Goal: Find specific page/section: Find specific page/section

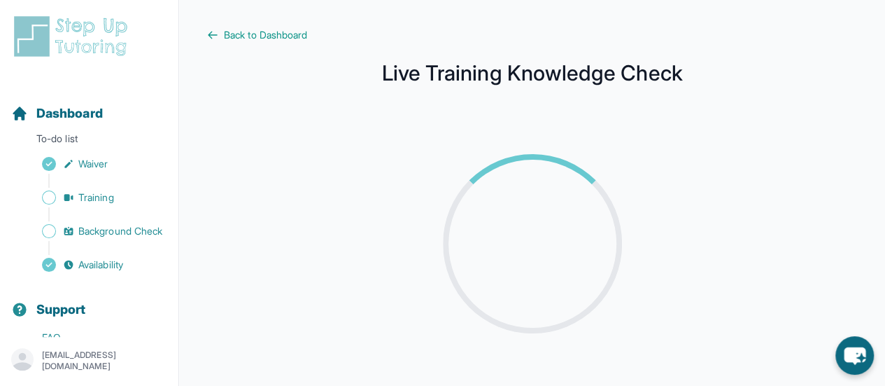
scroll to position [31, 0]
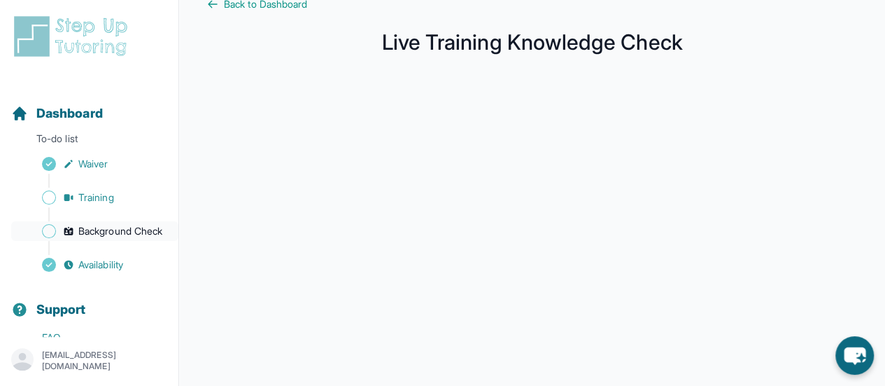
click at [74, 235] on link "Background Check" at bounding box center [94, 231] width 167 height 20
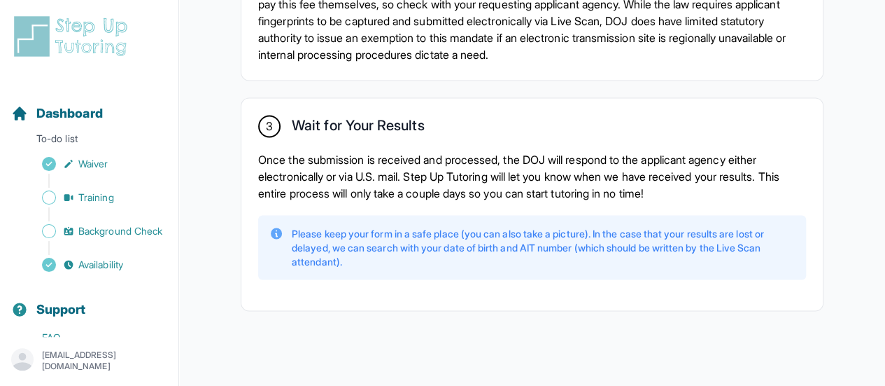
scroll to position [1184, 0]
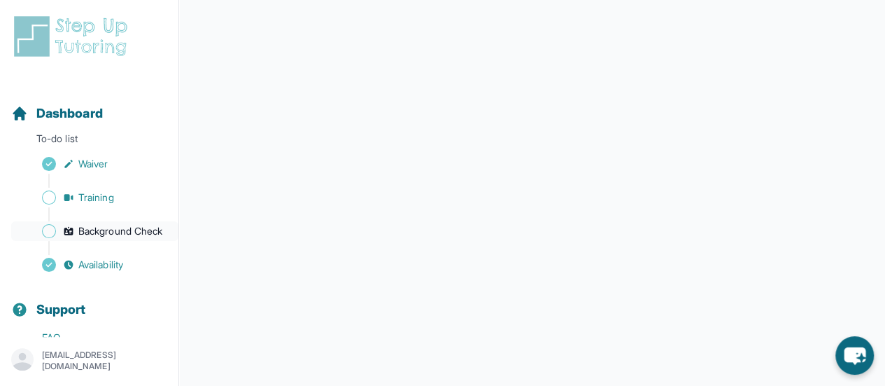
click at [104, 225] on span "Background Check" at bounding box center [120, 231] width 84 height 14
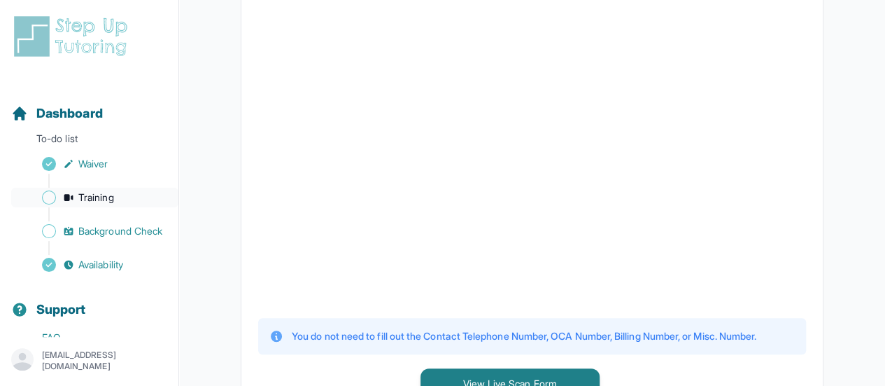
click at [97, 194] on span "Training" at bounding box center [96, 197] width 36 height 14
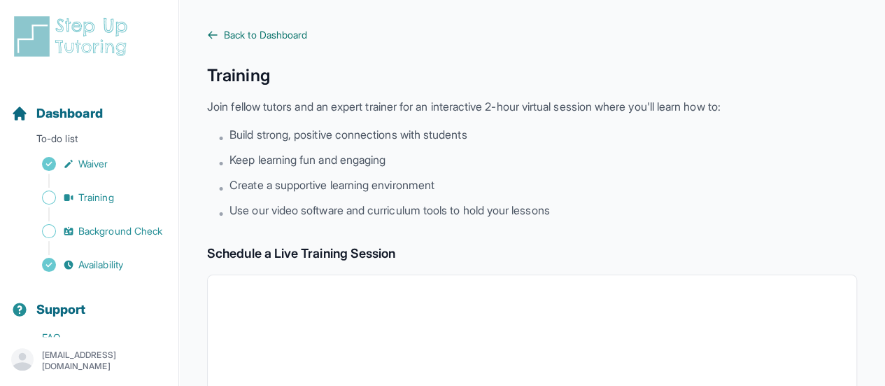
click at [211, 40] on icon at bounding box center [212, 34] width 11 height 11
